Goal: Transaction & Acquisition: Purchase product/service

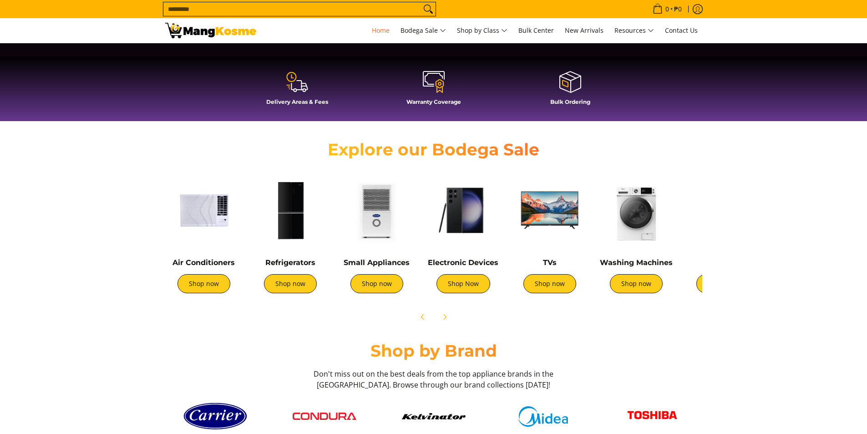
scroll to position [319, 0]
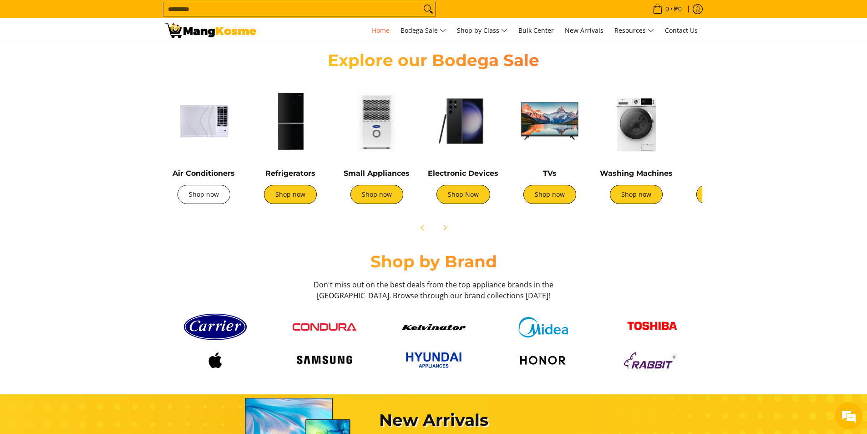
click at [207, 193] on link "Shop now" at bounding box center [204, 194] width 53 height 19
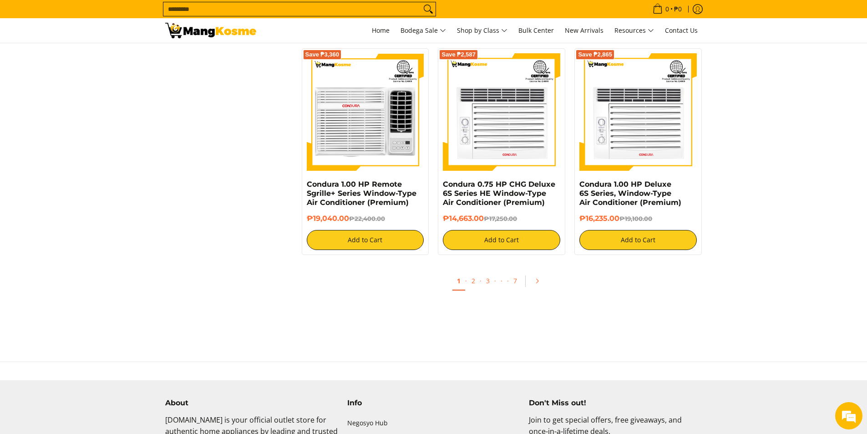
scroll to position [1691, 0]
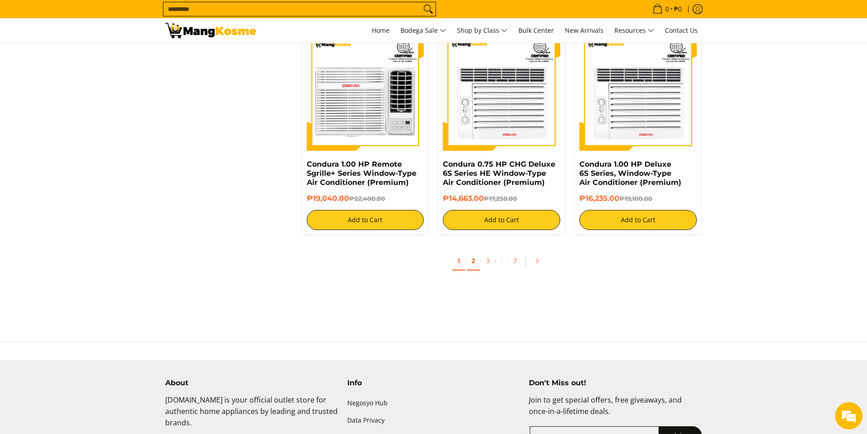
click at [475, 259] on link "2" at bounding box center [473, 261] width 13 height 19
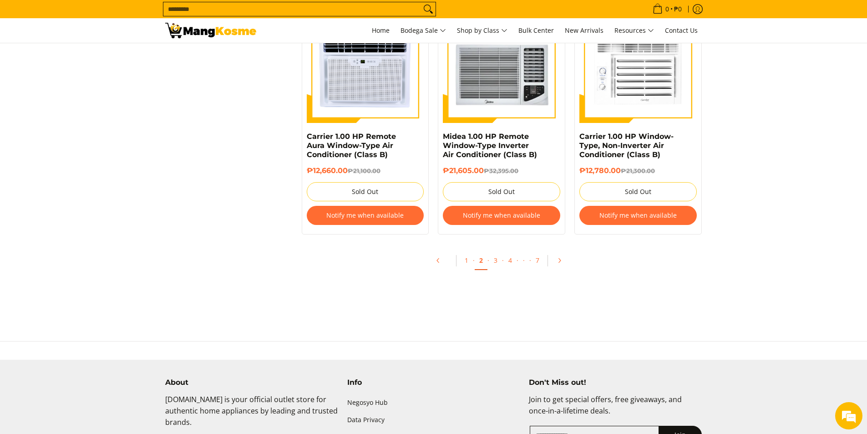
scroll to position [1737, 0]
click at [497, 261] on link "3" at bounding box center [495, 261] width 13 height 19
